Goal: Task Accomplishment & Management: Manage account settings

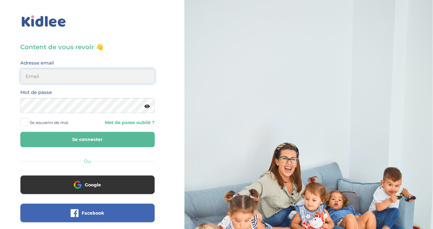
click at [79, 79] on input "email" at bounding box center [87, 76] width 135 height 15
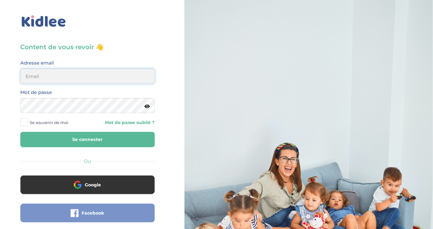
type input "alice.latapie2007@gmail.com"
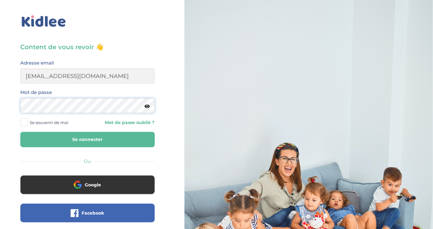
click at [20, 132] on button "Se connecter" at bounding box center [87, 139] width 135 height 15
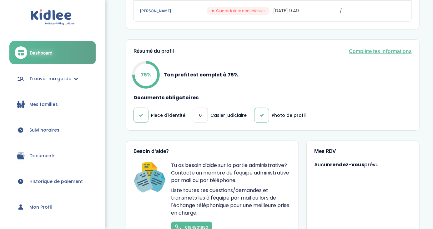
scroll to position [161, 0]
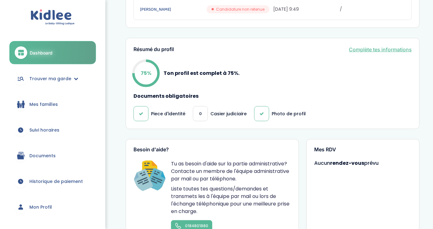
click at [38, 130] on span "Suivi horaires" at bounding box center [44, 130] width 30 height 7
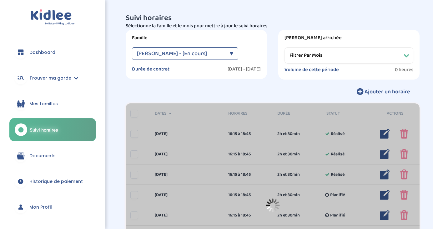
select select "[DATE]"
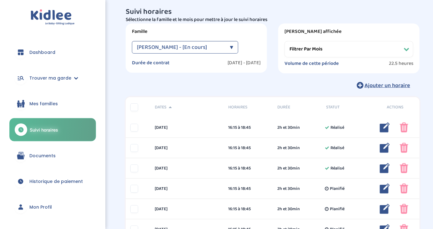
scroll to position [6, 0]
click at [365, 86] on button "Ajouter un horaire" at bounding box center [384, 85] width 72 height 14
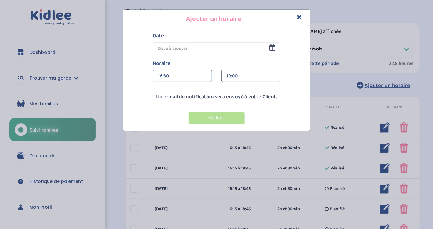
click at [267, 43] on input "text" at bounding box center [217, 48] width 128 height 13
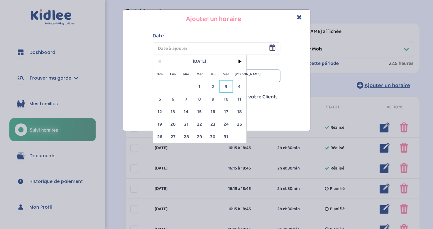
click at [227, 86] on span "3" at bounding box center [226, 86] width 13 height 13
type input "[DATE]"
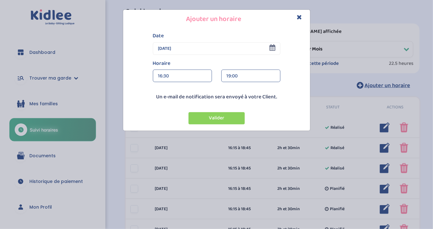
click at [183, 76] on div "16:30" at bounding box center [182, 76] width 49 height 13
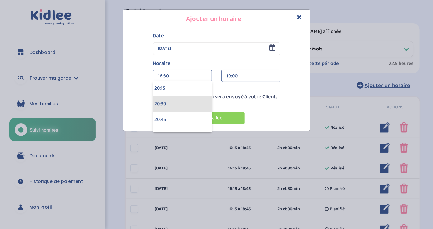
click at [185, 98] on div "20:30" at bounding box center [182, 104] width 59 height 16
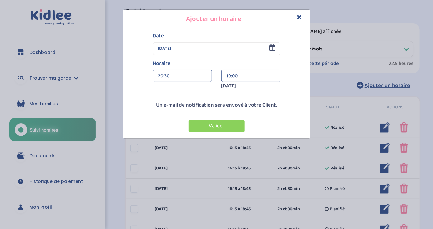
click at [241, 71] on div "19:00" at bounding box center [251, 76] width 49 height 13
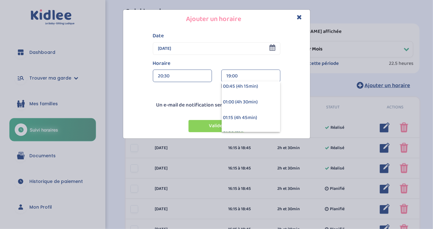
scroll to position [249, 0]
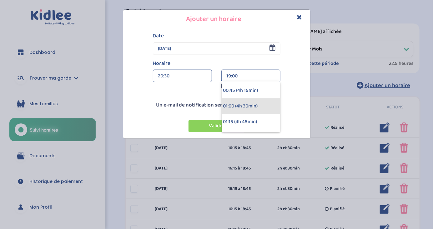
click at [240, 110] on div "01:00 (4h 30min)" at bounding box center [251, 106] width 59 height 16
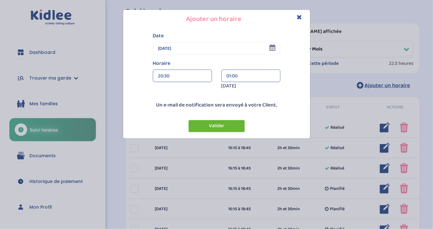
click at [231, 123] on button "Valider" at bounding box center [217, 126] width 56 height 12
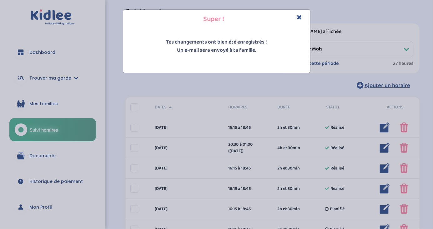
click at [298, 16] on icon "Close" at bounding box center [299, 17] width 5 height 7
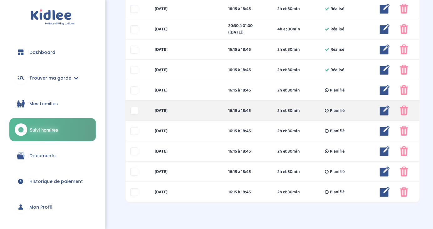
scroll to position [125, 0]
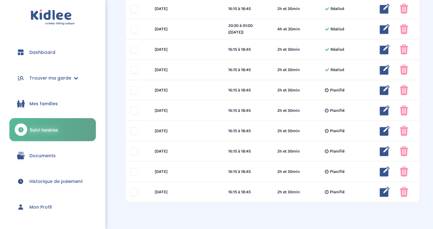
click at [68, 180] on span "Historique de paiement" at bounding box center [56, 181] width 54 height 7
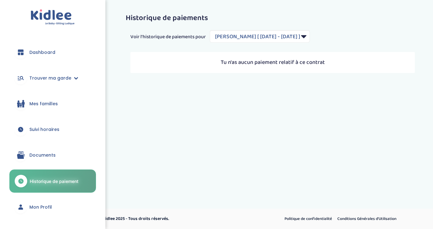
select select "2212"
